Goal: Navigation & Orientation: Understand site structure

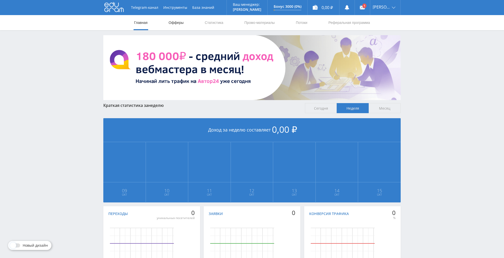
click at [172, 20] on link "Офферы" at bounding box center [176, 22] width 16 height 15
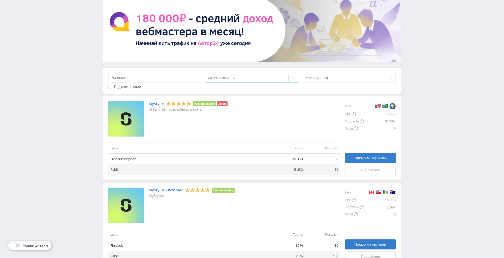
scroll to position [39, 0]
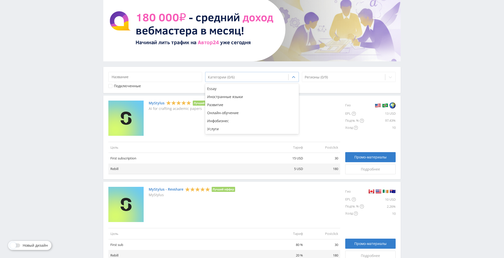
click at [240, 80] on div "Категории (0/6)" at bounding box center [246, 77] width 83 height 7
click at [237, 129] on div "Услуги" at bounding box center [252, 129] width 94 height 8
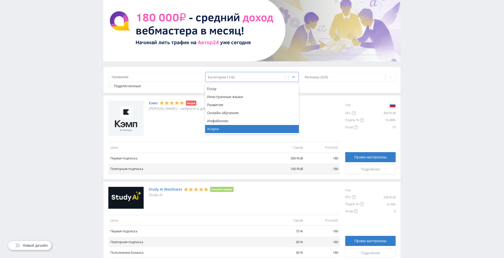
click at [29, 153] on div "Telegram-канал Инструменты База знаний Ваш менеджер: [PERSON_NAME] Online @edug…" at bounding box center [252, 124] width 504 height 327
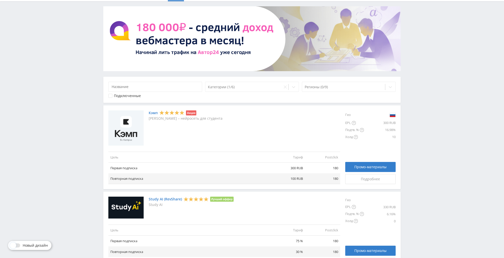
scroll to position [0, 0]
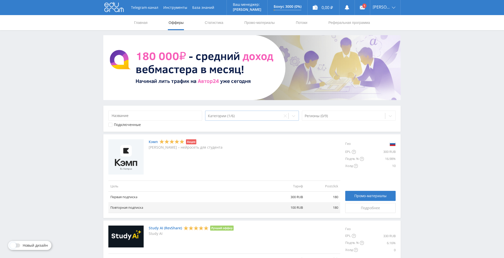
click at [227, 114] on div at bounding box center [244, 116] width 72 height 5
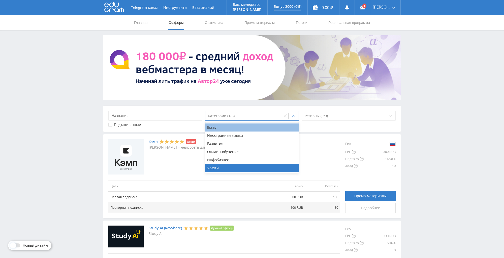
click at [226, 127] on div "Essay" at bounding box center [252, 128] width 94 height 8
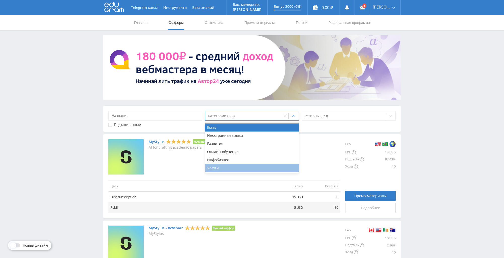
click at [225, 167] on div "Услуги" at bounding box center [252, 168] width 94 height 8
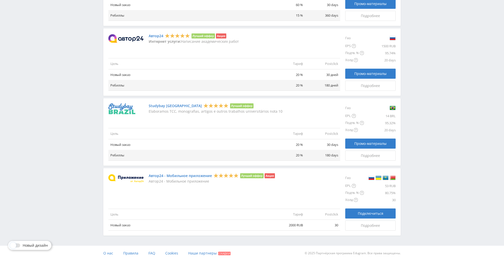
scroll to position [351, 0]
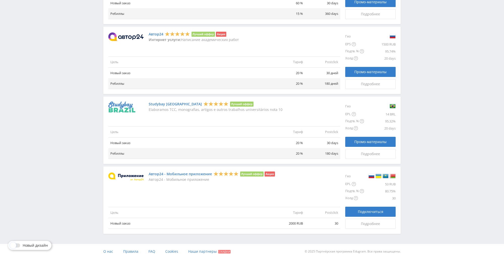
click at [130, 222] on td "Новый заказ" at bounding box center [188, 223] width 161 height 11
click at [233, 41] on p "Интернет услуги: Написание академических работ" at bounding box center [194, 40] width 90 height 4
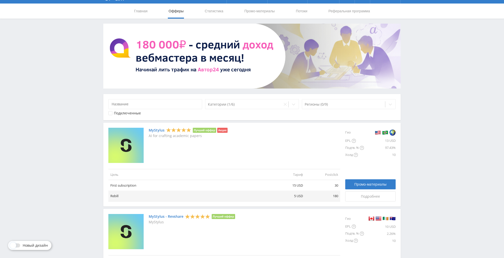
scroll to position [0, 0]
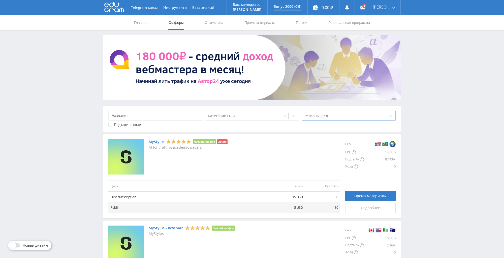
click at [317, 114] on div at bounding box center [343, 116] width 78 height 5
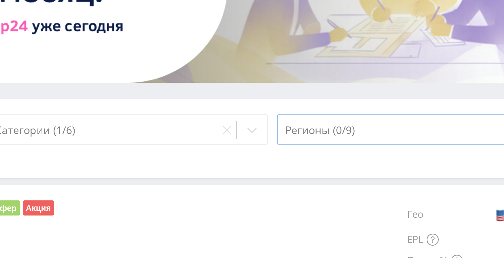
click at [325, 113] on div "Регионы (0/9)" at bounding box center [343, 116] width 83 height 7
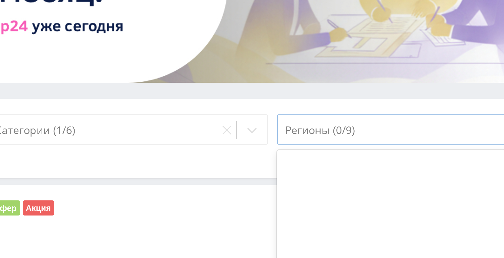
click at [327, 116] on div at bounding box center [343, 116] width 78 height 5
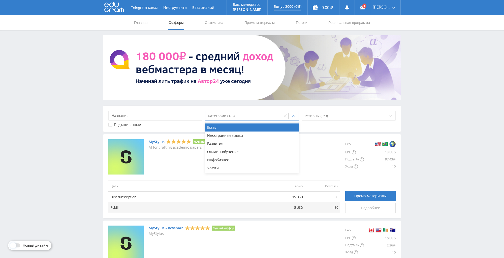
click at [229, 118] on div at bounding box center [244, 116] width 72 height 5
click at [293, 119] on div at bounding box center [293, 116] width 10 height 10
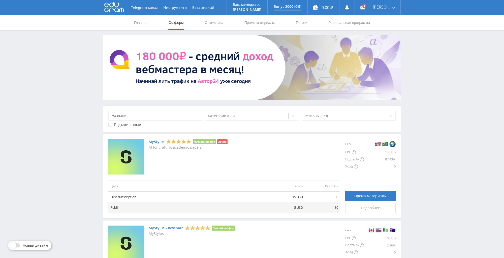
click at [130, 126] on div "Подключенные" at bounding box center [127, 125] width 27 height 4
click at [126, 126] on div "Подключенные" at bounding box center [127, 125] width 27 height 4
click at [220, 23] on link "Статистика" at bounding box center [214, 22] width 20 height 15
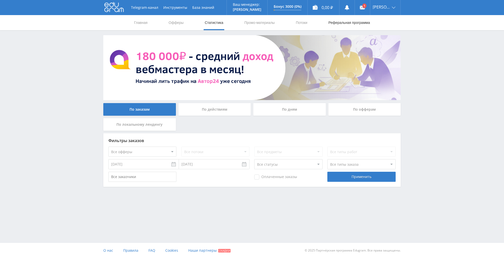
click at [352, 22] on link "Реферальная программа" at bounding box center [349, 22] width 43 height 15
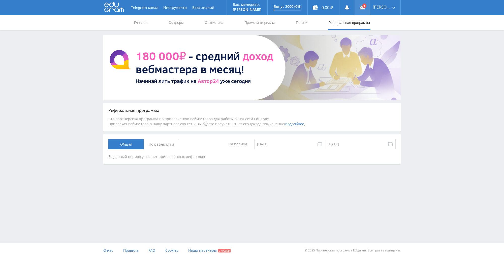
click at [368, 8] on link at bounding box center [361, 7] width 15 height 15
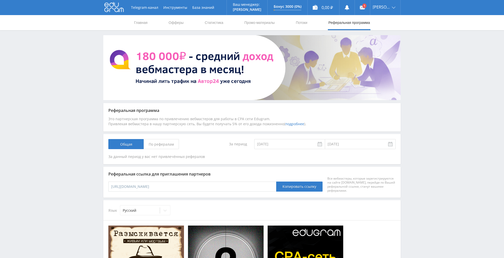
scroll to position [1, 0]
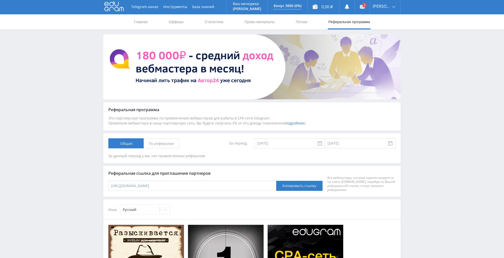
click at [116, 10] on icon at bounding box center [113, 6] width 19 height 10
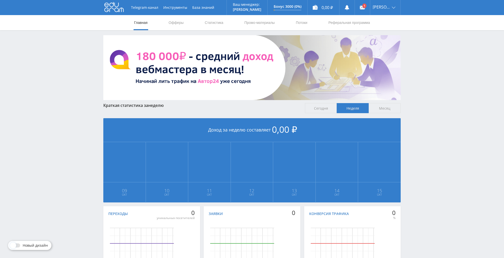
click at [429, 64] on div "Telegram-канал Инструменты База знаний Ваш менеджер: [PERSON_NAME] Online @edug…" at bounding box center [252, 149] width 504 height 299
